Goal: Check status

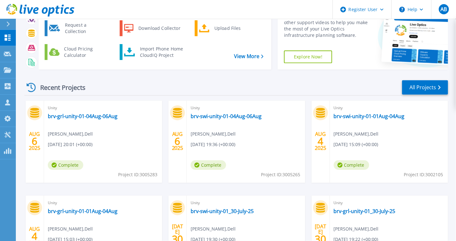
scroll to position [15, 0]
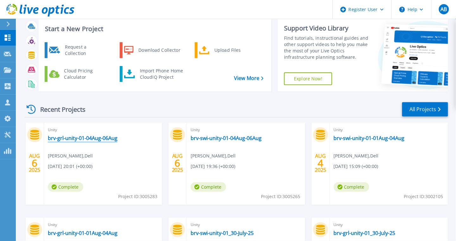
click at [95, 138] on link "brv-grl-unity-01-04Aug-06Aug" at bounding box center [83, 138] width 70 height 6
click at [92, 138] on link "brv-grl-unity-01-04Aug-06Aug" at bounding box center [83, 138] width 70 height 6
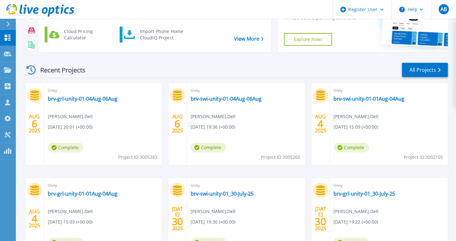
scroll to position [63, 0]
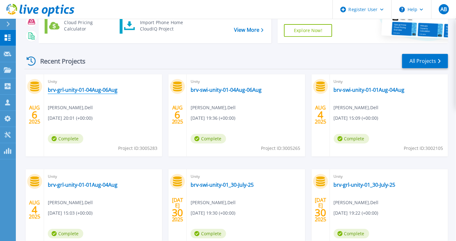
click at [66, 88] on link "brv-grl-unity-01-04Aug-06Aug" at bounding box center [83, 90] width 70 height 6
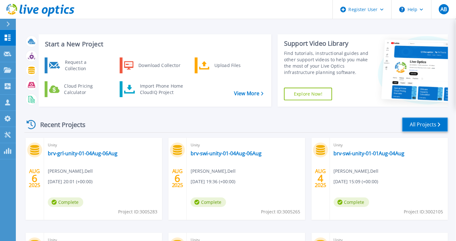
click at [422, 125] on link "All Projects" at bounding box center [425, 124] width 46 height 14
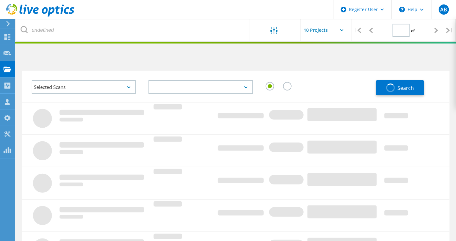
type input "1"
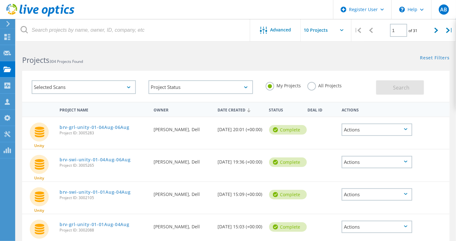
click at [325, 32] on input "text" at bounding box center [332, 30] width 63 height 22
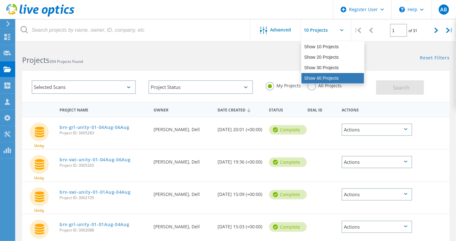
click at [327, 79] on div "Show 40 Projects" at bounding box center [333, 78] width 63 height 10
type input "Show 40 Projects"
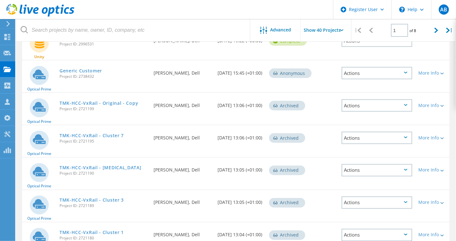
scroll to position [249, 0]
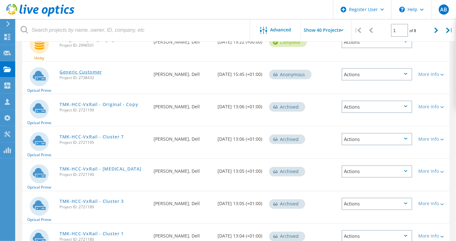
click at [80, 72] on link "Generic Customer" at bounding box center [81, 72] width 42 height 4
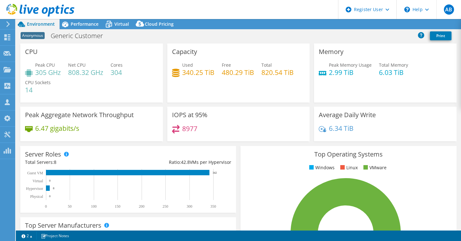
select select "EULondon"
select select "USD"
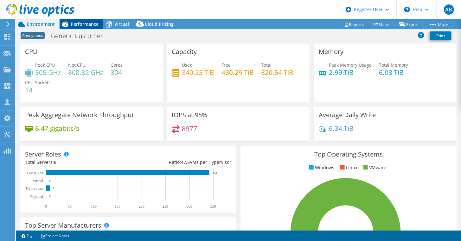
click at [82, 24] on span "Performance" at bounding box center [85, 24] width 28 height 6
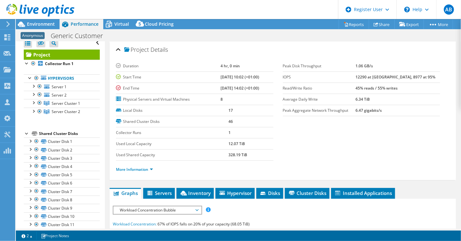
scroll to position [4, 0]
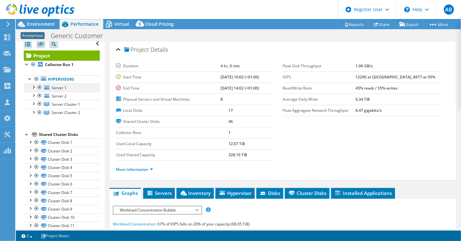
click at [38, 88] on div at bounding box center [39, 87] width 6 height 8
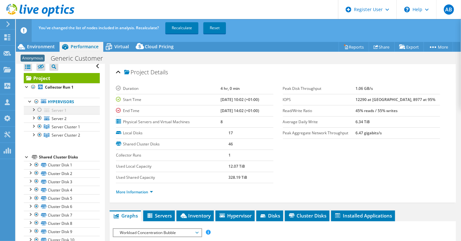
click at [39, 111] on div at bounding box center [39, 110] width 6 height 8
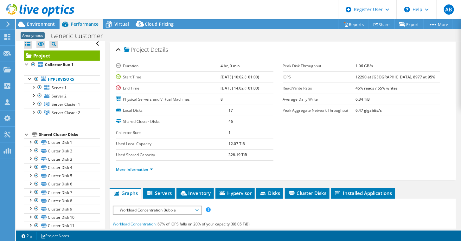
scroll to position [0, 0]
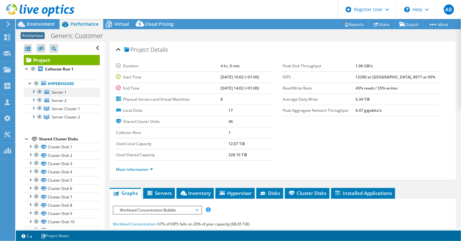
click at [39, 92] on div at bounding box center [39, 92] width 6 height 8
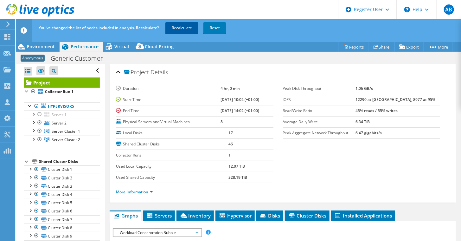
click at [180, 30] on link "Recalculate" at bounding box center [181, 27] width 33 height 11
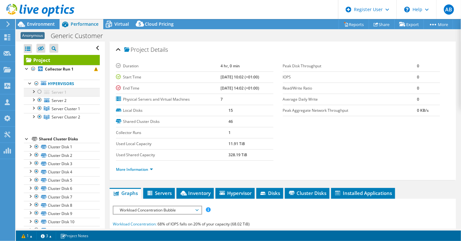
click at [41, 91] on div at bounding box center [39, 92] width 6 height 8
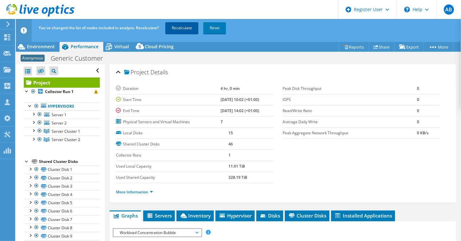
click at [170, 28] on link "Recalculate" at bounding box center [181, 27] width 33 height 11
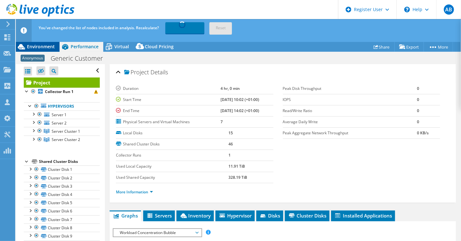
click at [46, 49] on span "Environment" at bounding box center [41, 46] width 28 height 6
